Goal: Use online tool/utility: Utilize a website feature to perform a specific function

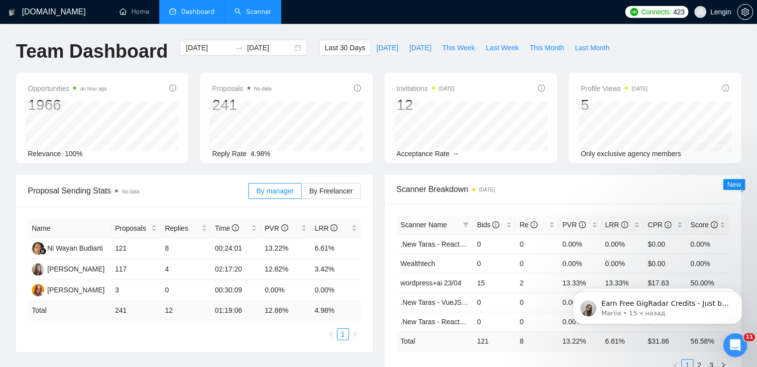
click at [257, 11] on link "Scanner" at bounding box center [253, 11] width 37 height 8
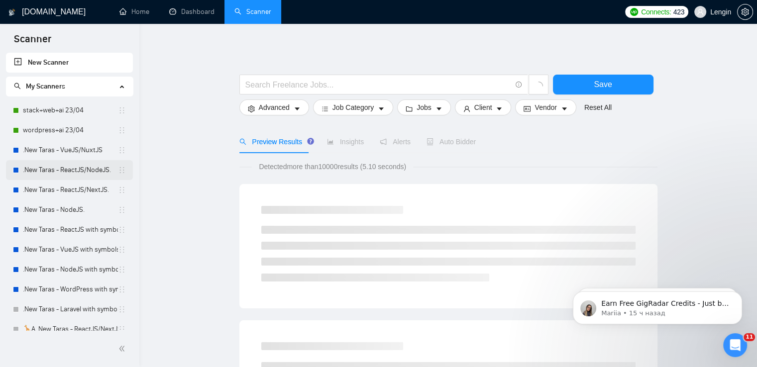
click at [83, 172] on link ".New Taras - ReactJS/NodeJS." at bounding box center [70, 170] width 95 height 20
